Goal: Complete application form

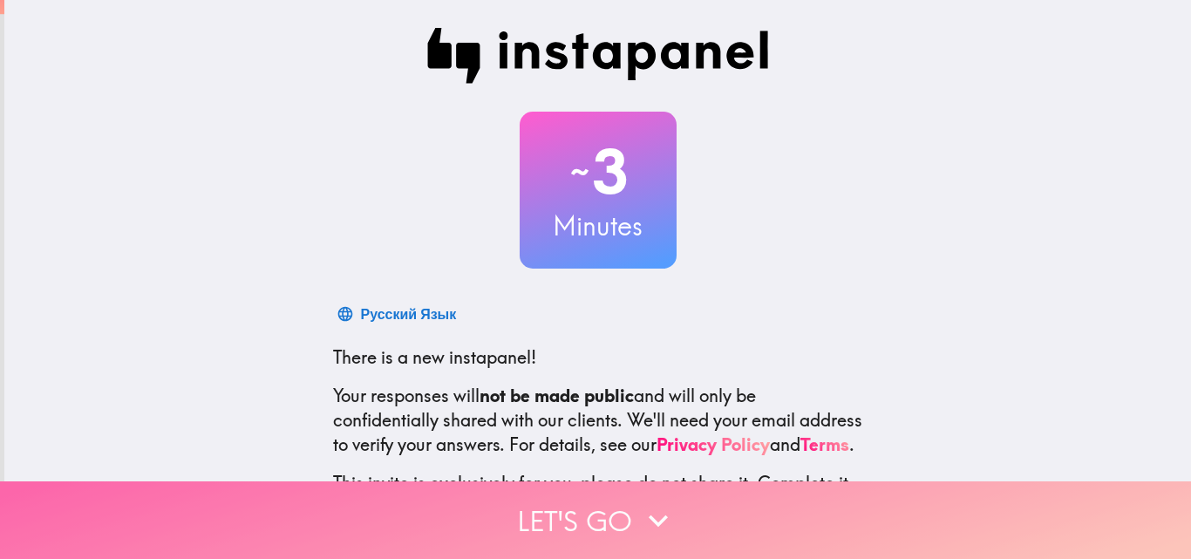
click at [588, 497] on button "Let's go" at bounding box center [595, 520] width 1191 height 78
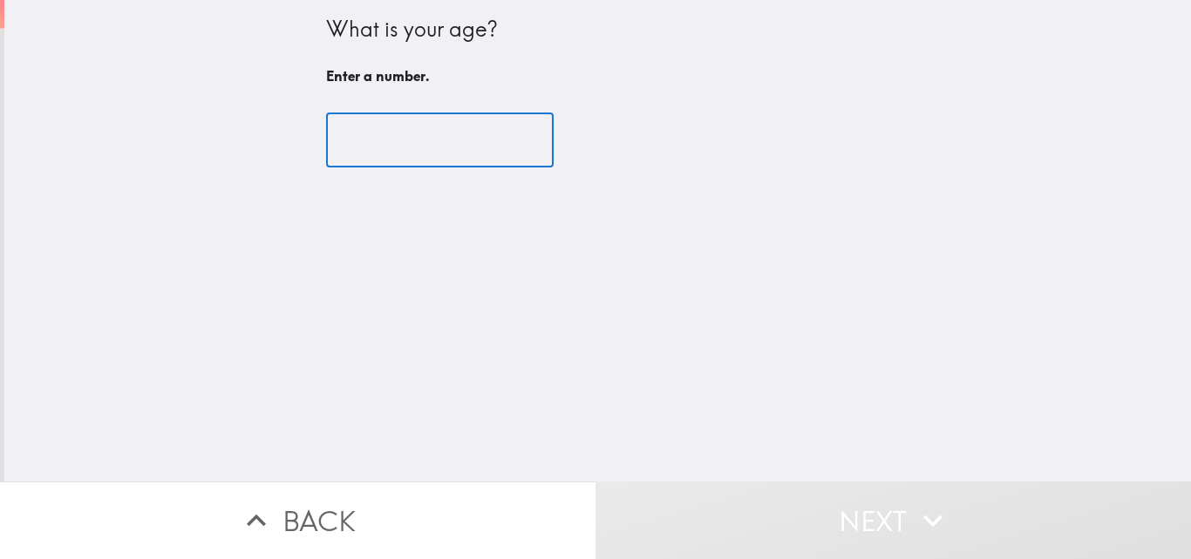
click at [376, 142] on input "number" at bounding box center [440, 140] width 228 height 54
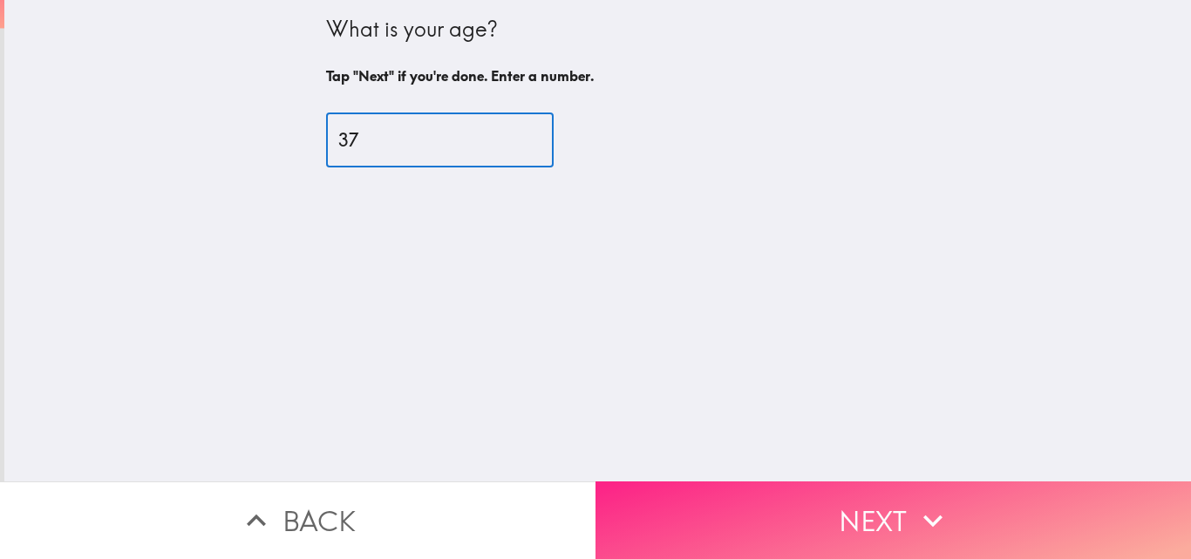
type input "37"
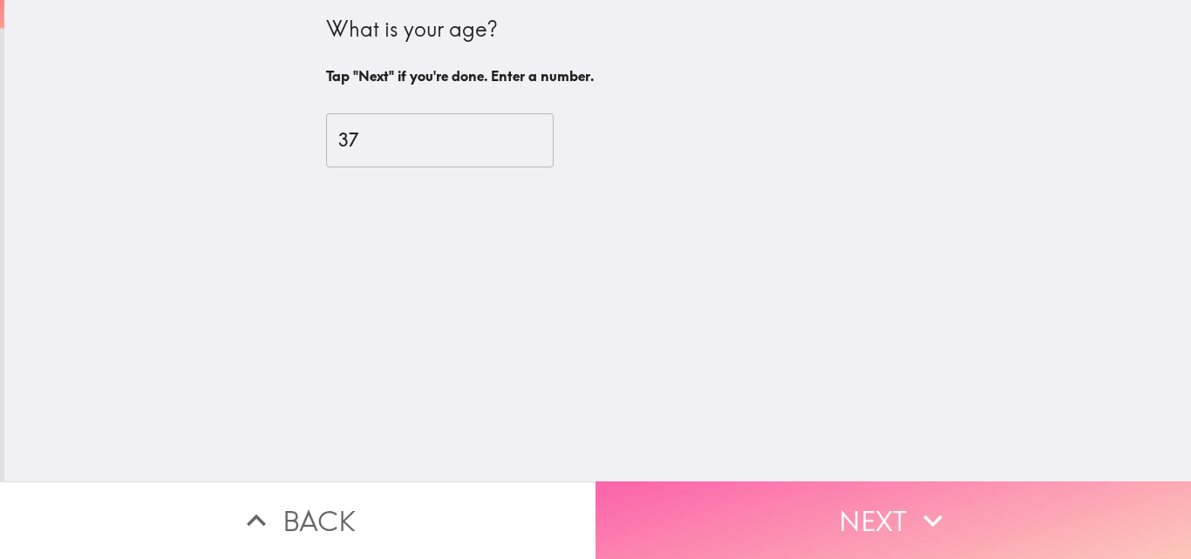
click at [839, 504] on button "Next" at bounding box center [894, 520] width 596 height 78
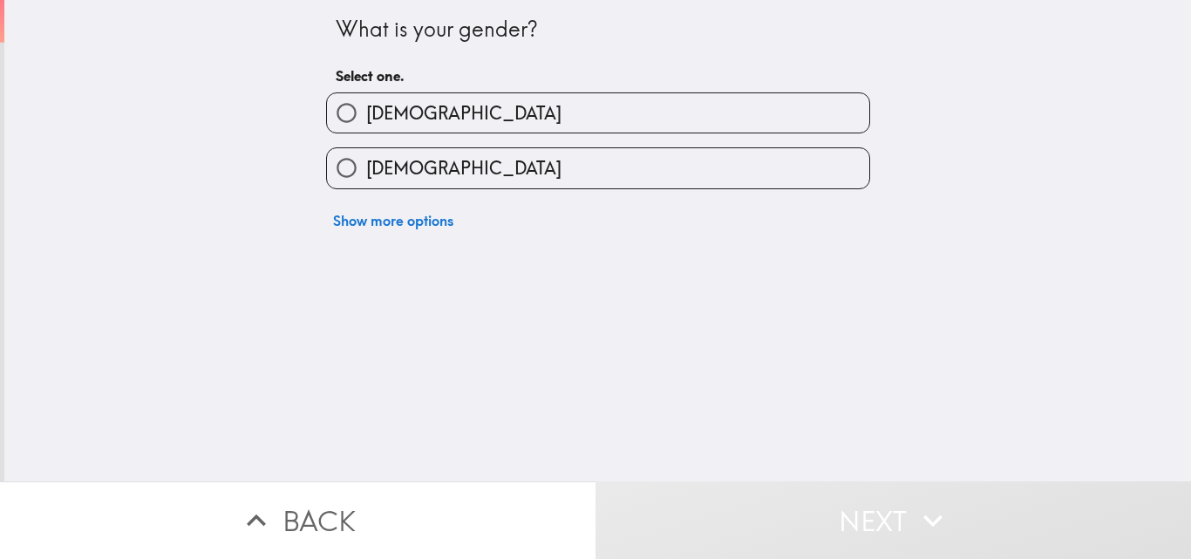
click at [489, 163] on label "[DEMOGRAPHIC_DATA]" at bounding box center [598, 167] width 542 height 39
click at [366, 163] on input "[DEMOGRAPHIC_DATA]" at bounding box center [346, 167] width 39 height 39
radio input "true"
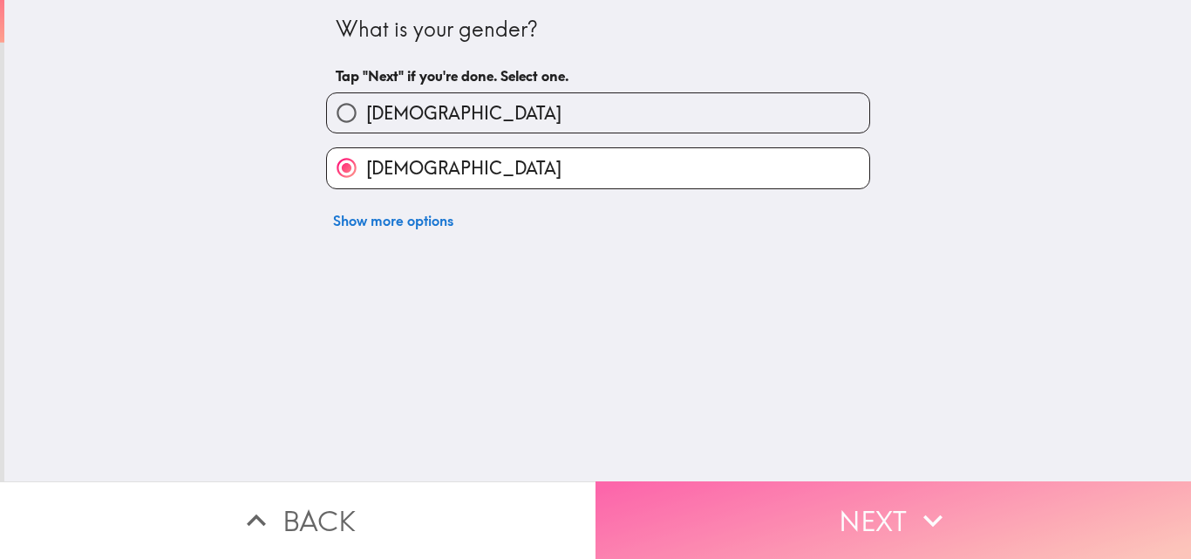
click at [889, 512] on button "Next" at bounding box center [894, 520] width 596 height 78
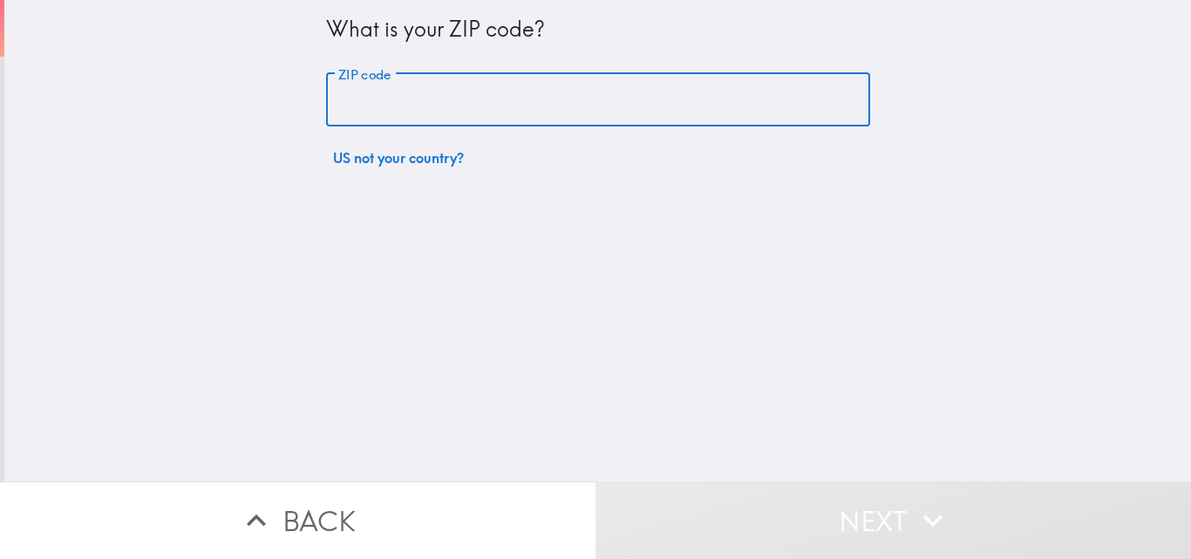
click at [508, 112] on input "ZIP code" at bounding box center [598, 100] width 544 height 54
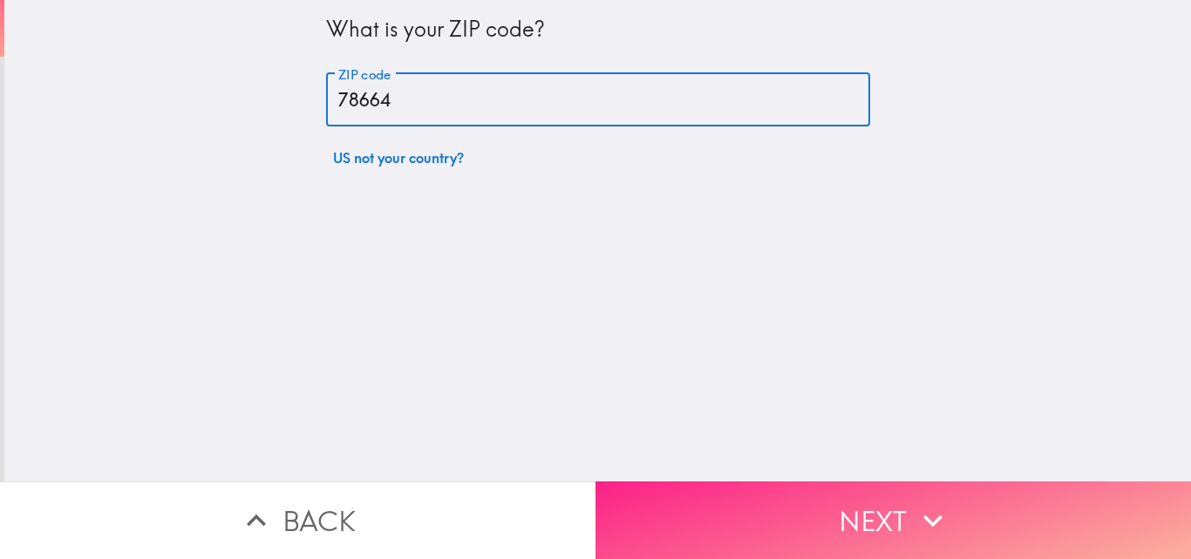
type input "78664"
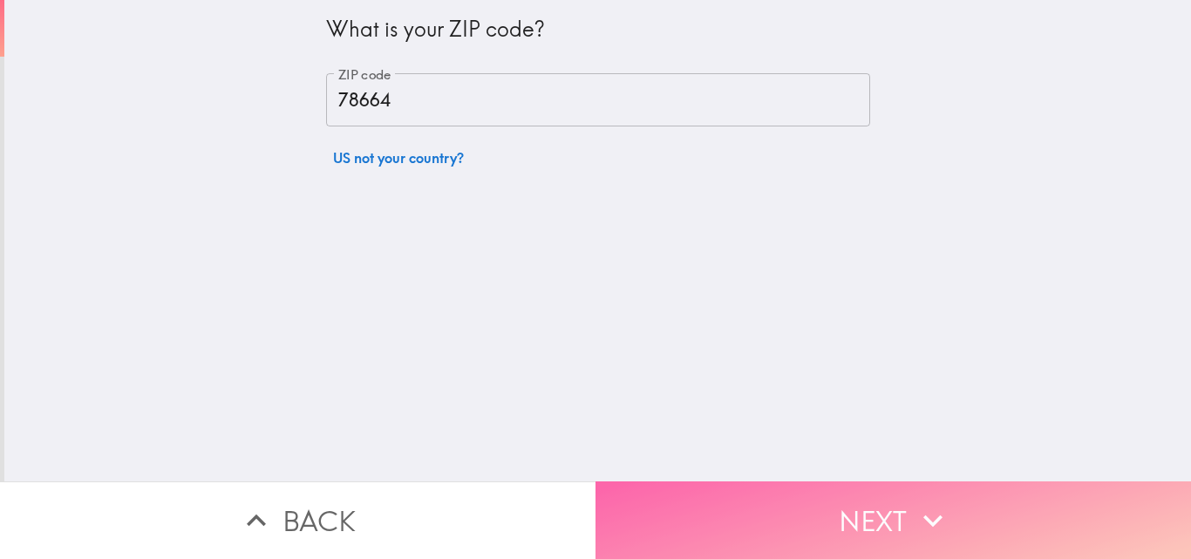
click at [800, 504] on button "Next" at bounding box center [894, 520] width 596 height 78
